Goal: Information Seeking & Learning: Learn about a topic

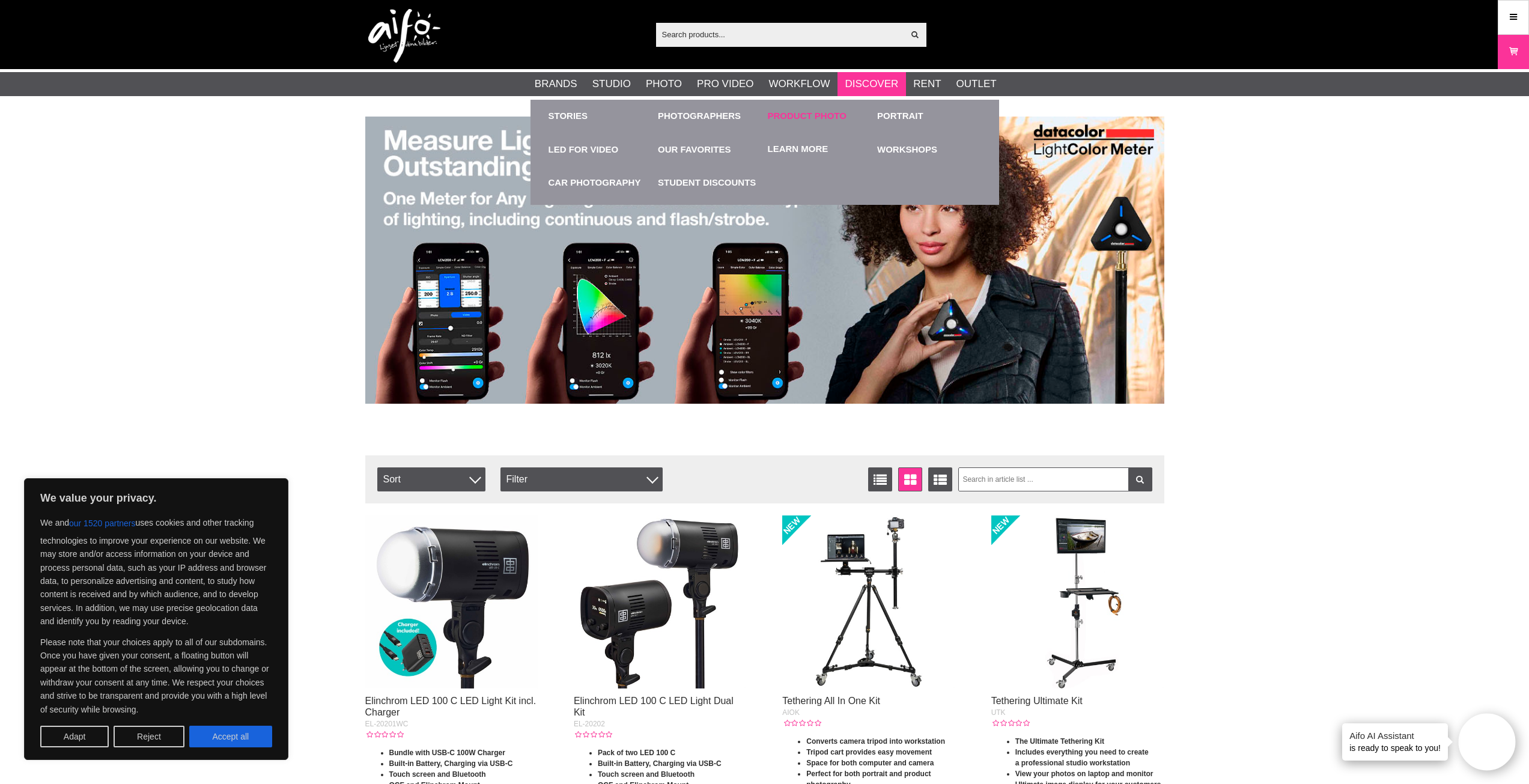
click at [822, 108] on div "Product photo" at bounding box center [819, 116] width 104 height 33
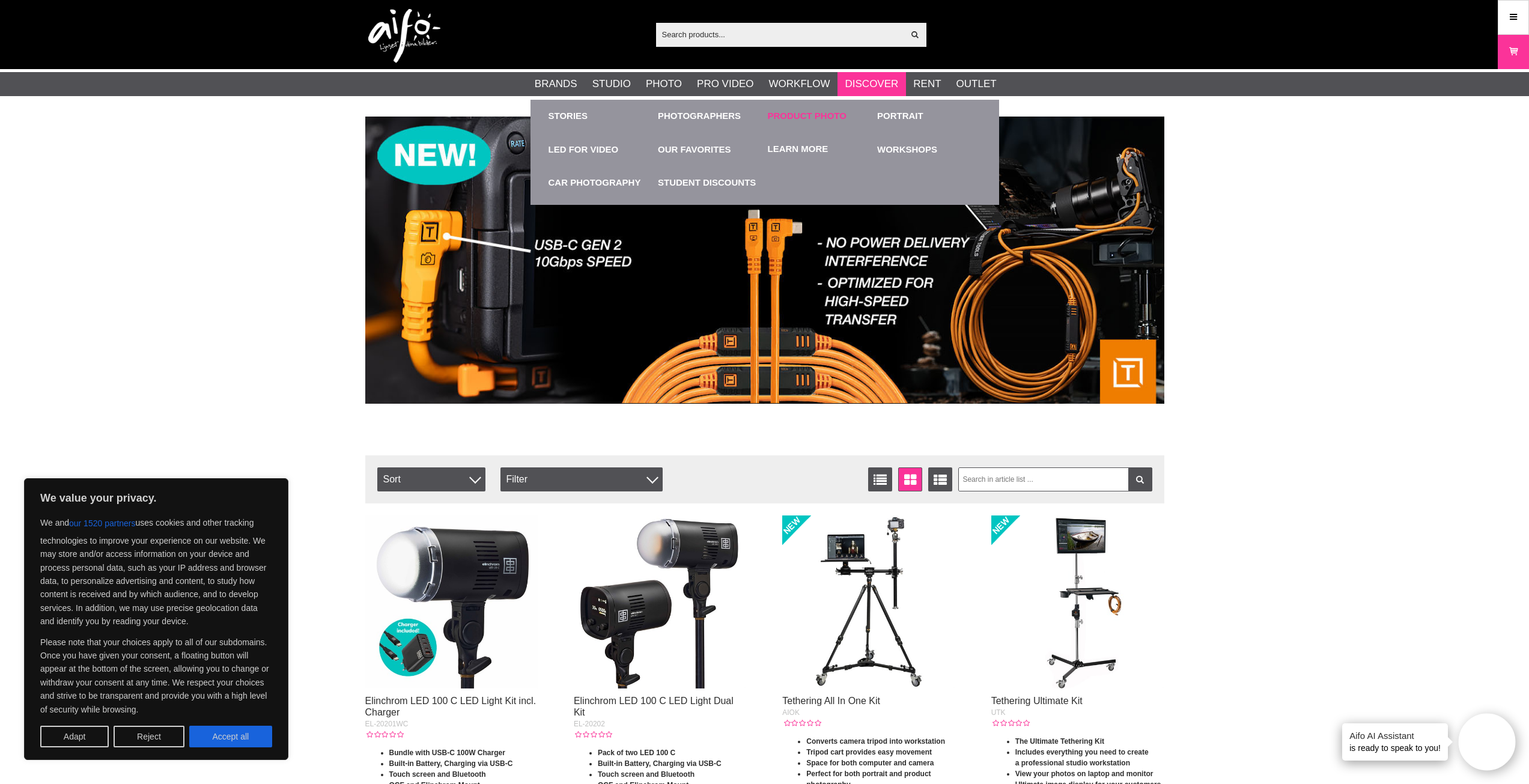
click at [831, 118] on font "Product photo" at bounding box center [807, 116] width 79 height 10
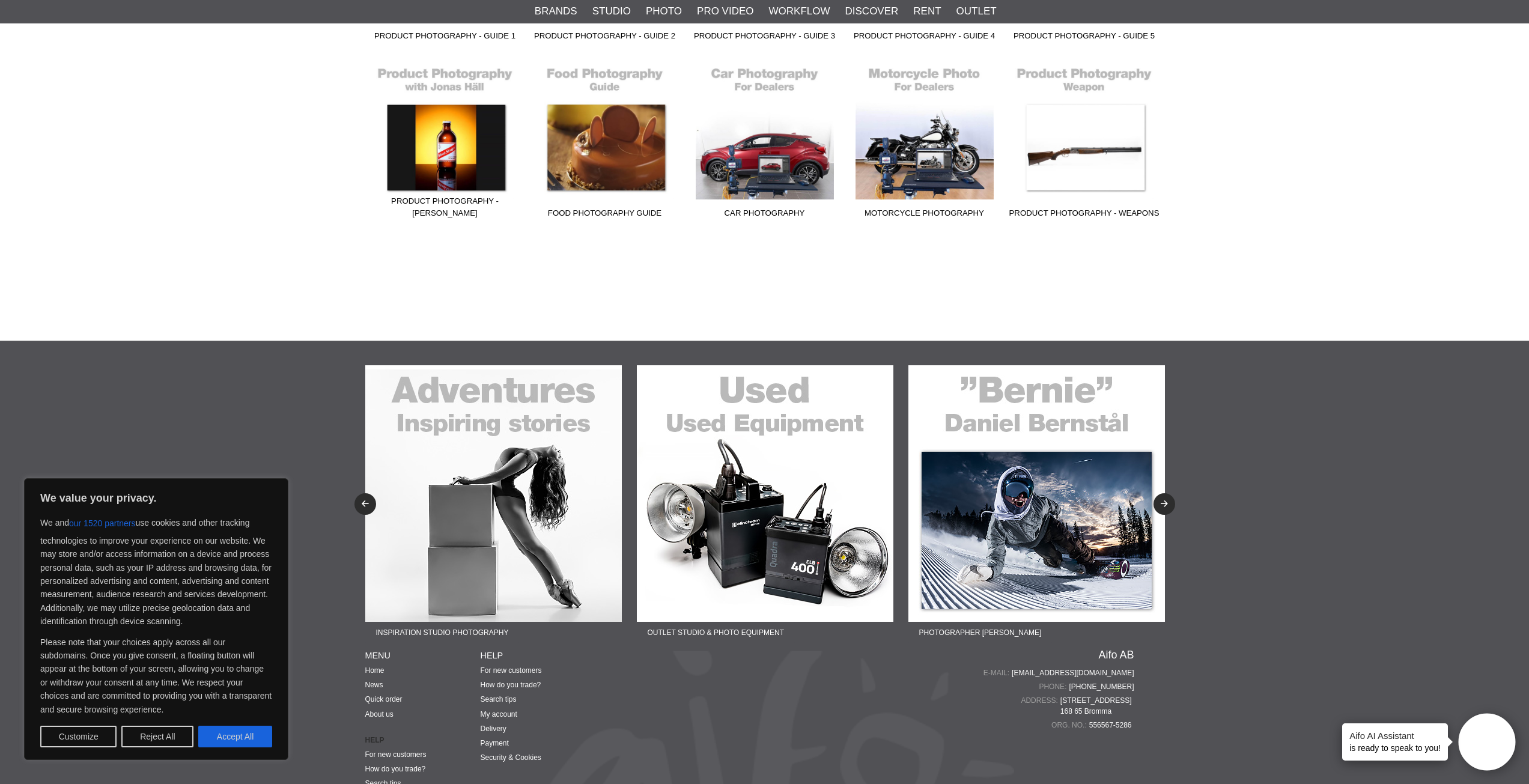
scroll to position [481, 0]
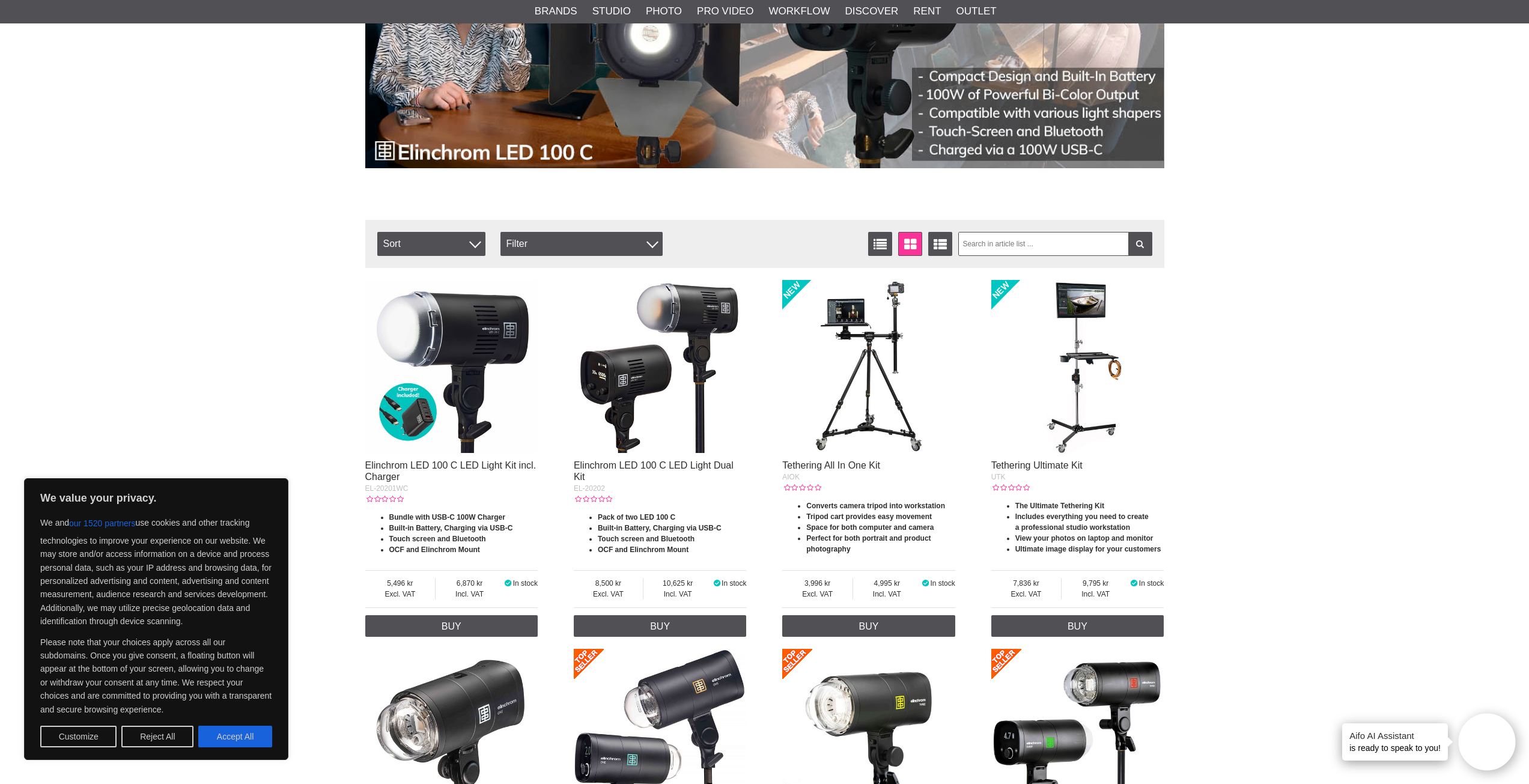
scroll to position [300, 0]
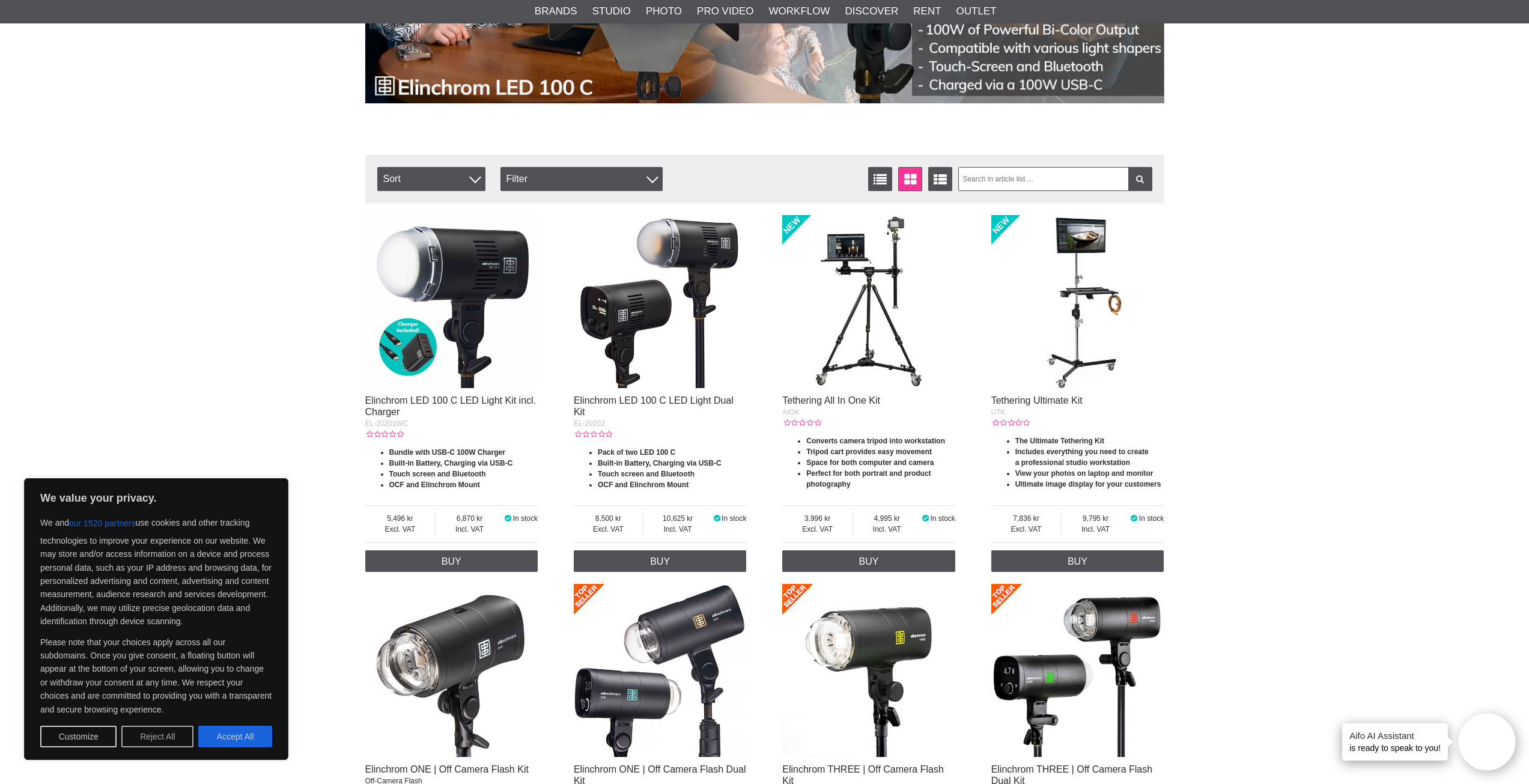
click at [139, 733] on button "Reject All" at bounding box center [158, 736] width 72 height 21
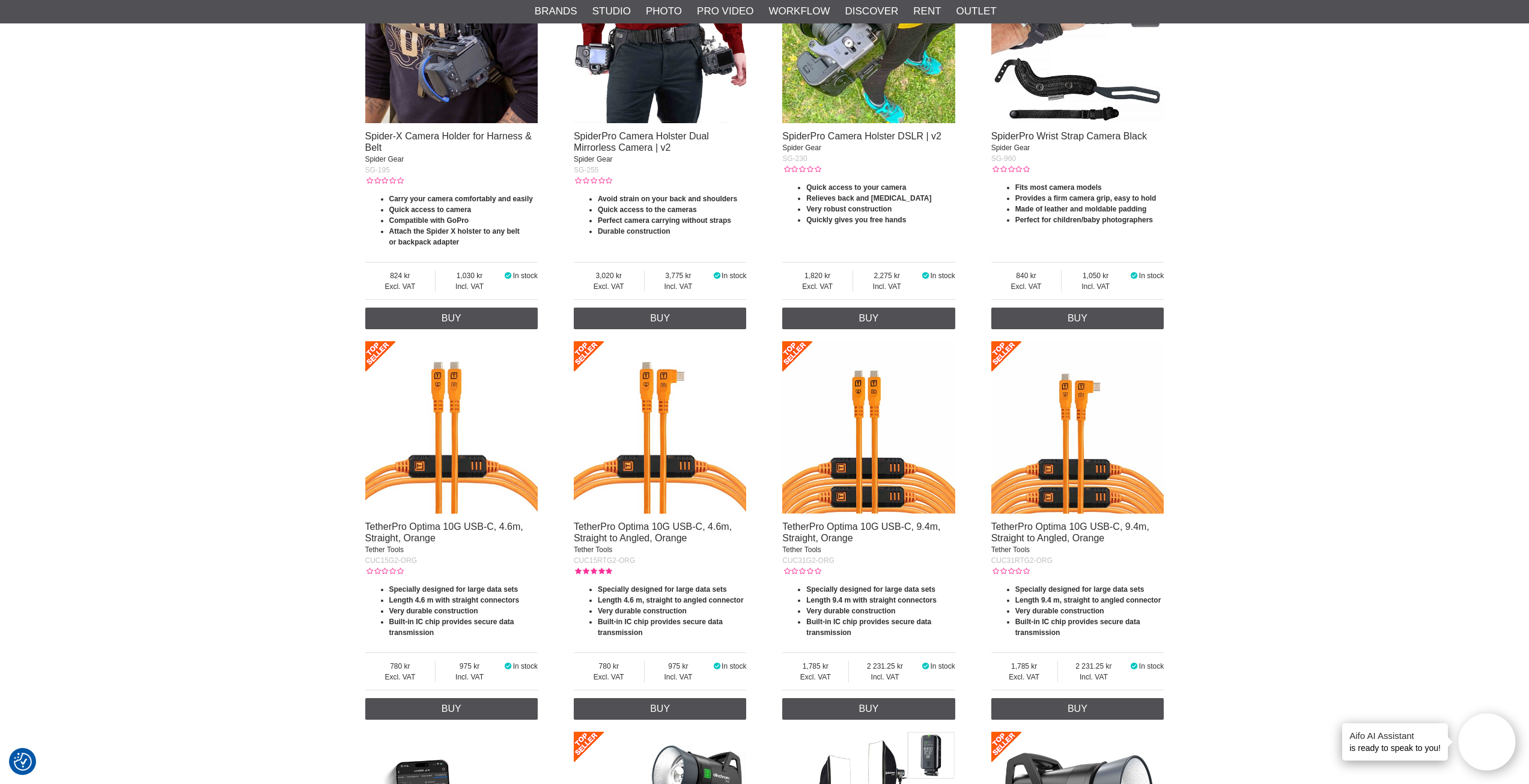
scroll to position [1262, 0]
